Goal: Obtain resource: Obtain resource

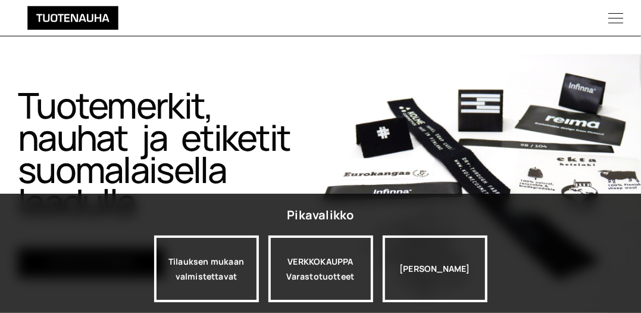
scroll to position [63, 0]
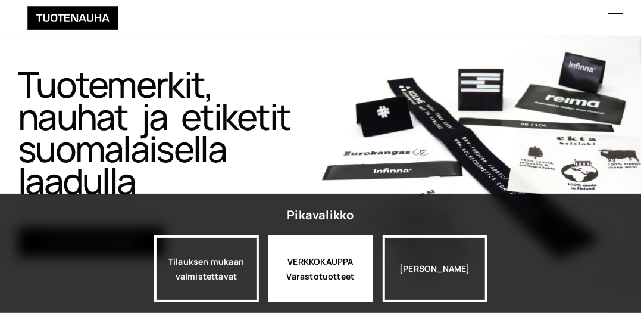
click at [324, 270] on div "VERKKOKAUPPA Varastotuotteet" at bounding box center [321, 268] width 105 height 67
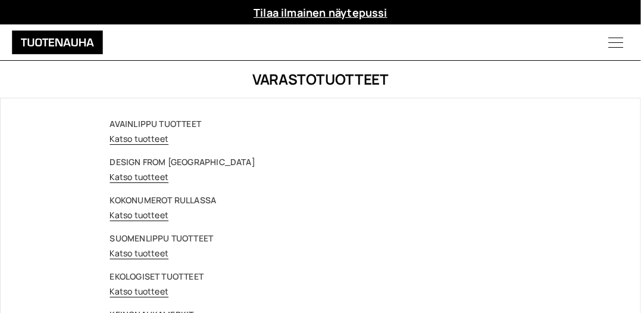
click at [613, 41] on icon "Menu" at bounding box center [616, 42] width 51 height 15
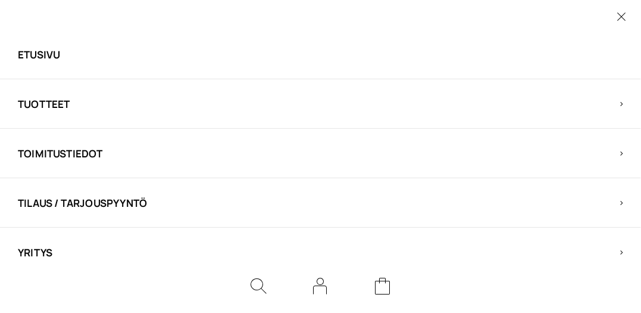
click at [53, 102] on span "Tuotteet" at bounding box center [310, 104] width 585 height 14
click at [39, 154] on link "Nauhat" at bounding box center [310, 154] width 585 height 14
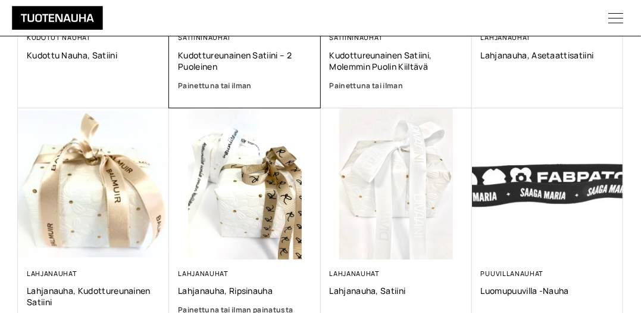
scroll to position [752, 0]
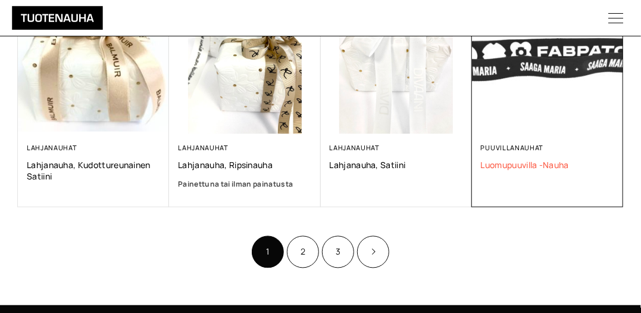
click at [506, 166] on span "Luomupuuvilla -nauha" at bounding box center [547, 165] width 133 height 11
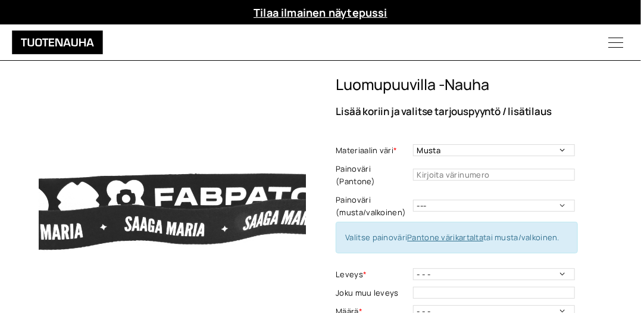
click at [298, 13] on link "Tilaa ilmainen näytepussi" at bounding box center [321, 12] width 134 height 14
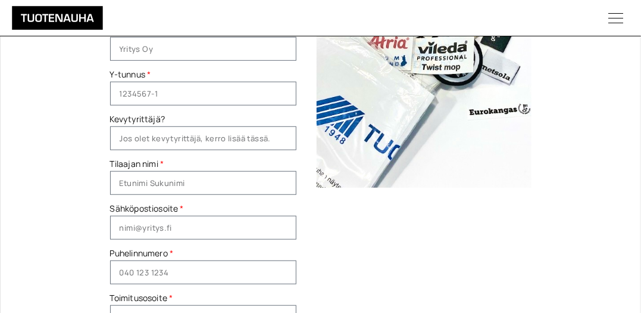
scroll to position [188, 0]
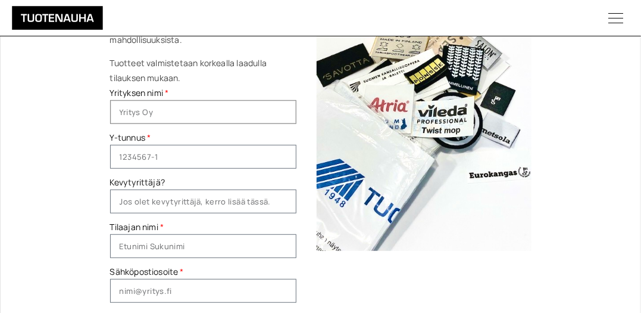
click at [145, 110] on input "Yrityksen nimi" at bounding box center [203, 112] width 186 height 24
type input "Pirtin Kehräämö Oy"
click at [139, 152] on input "Y-tunnus" at bounding box center [203, 157] width 186 height 24
type input "0217167-1"
click at [138, 242] on input "Tilaajan nimi" at bounding box center [203, 246] width 186 height 24
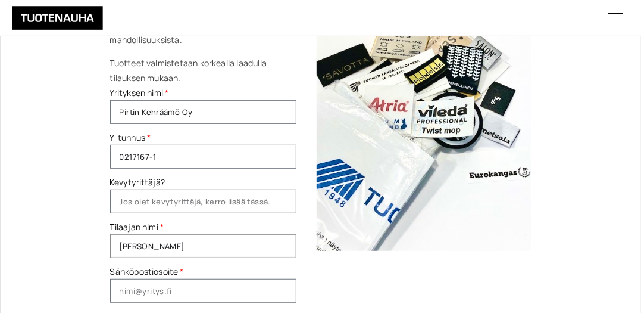
type input "Päivi Hämäläinen"
click at [130, 292] on input "Sähköpostiosoite" at bounding box center [203, 291] width 186 height 24
type input "paivi.hamalainen@pirtinkehraamo.fi"
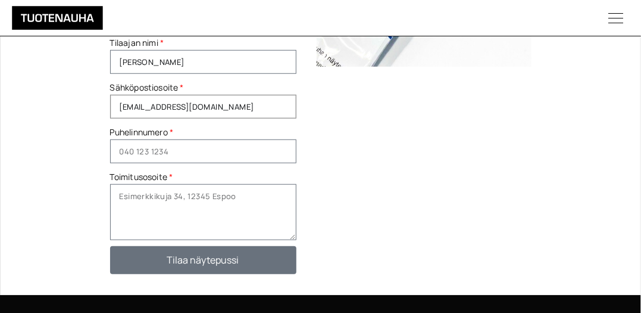
scroll to position [376, 0]
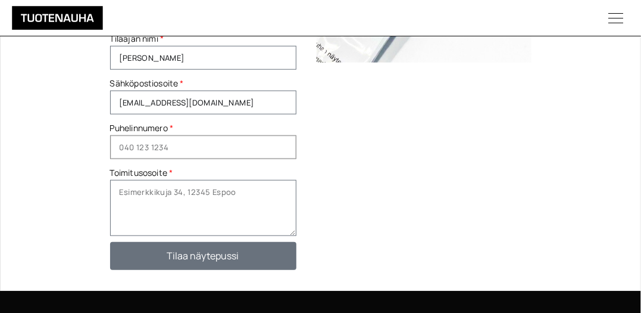
click at [169, 146] on input "Puhelinnumero" at bounding box center [203, 147] width 186 height 24
type input "04007150663"
click at [155, 195] on textarea "Toimitusosoite" at bounding box center [203, 208] width 186 height 56
type textarea "Kehräämöntie 2, 51520 Hiirola"
click at [221, 256] on span "Tilaa näytepussi" at bounding box center [203, 256] width 72 height 10
